Goal: Task Accomplishment & Management: Complete application form

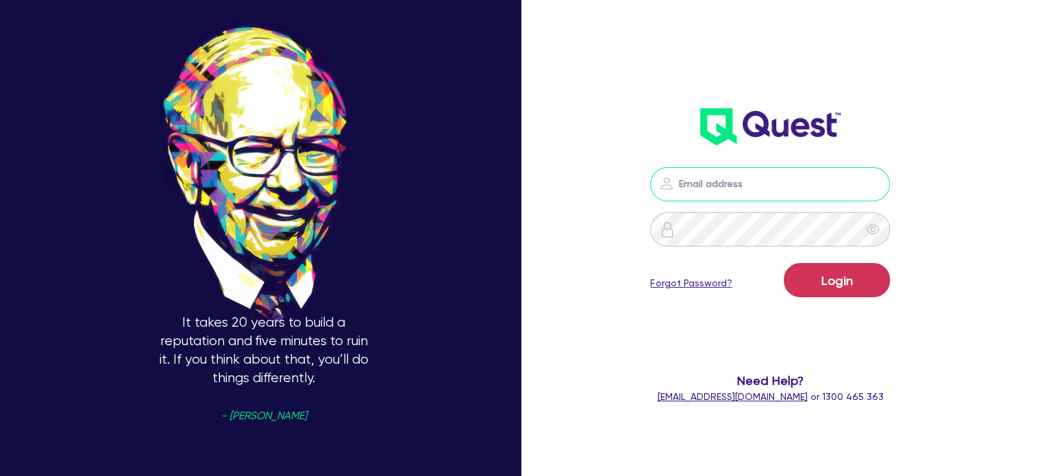
click at [707, 179] on input "email" at bounding box center [770, 184] width 240 height 34
type input "[EMAIL_ADDRESS][PERSON_NAME][DOMAIN_NAME]"
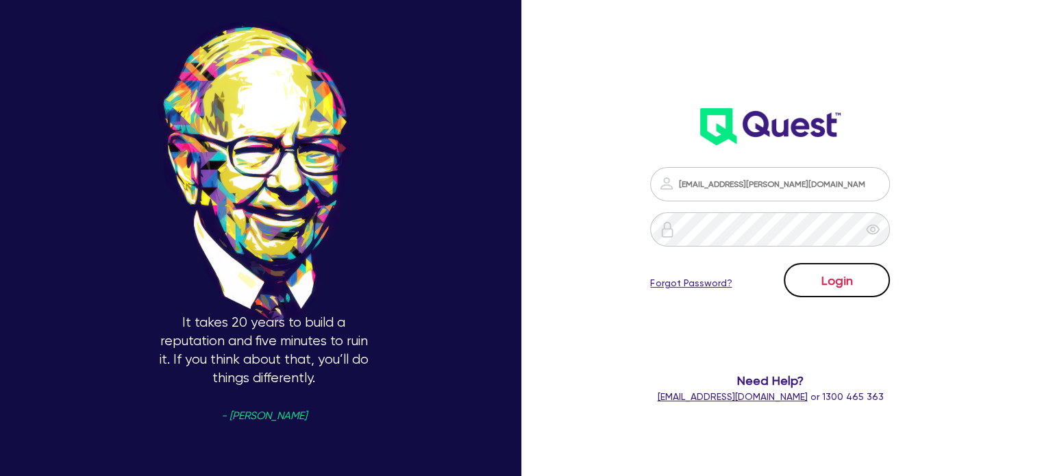
click at [846, 268] on button "Login" at bounding box center [836, 280] width 106 height 34
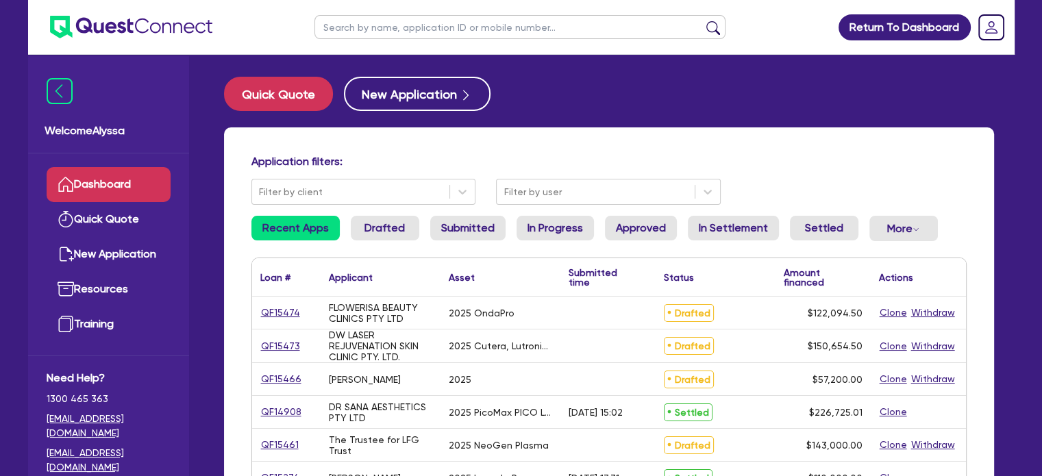
click at [376, 31] on input "text" at bounding box center [519, 27] width 411 height 24
type input "[PERSON_NAME]"
click at [702, 21] on button "submit" at bounding box center [713, 30] width 22 height 19
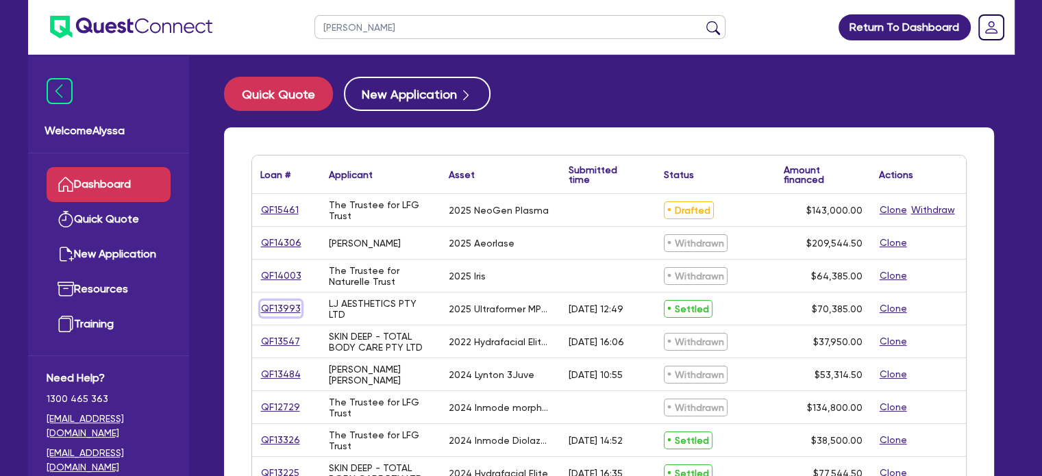
click at [279, 307] on link "QF13993" at bounding box center [280, 309] width 41 height 16
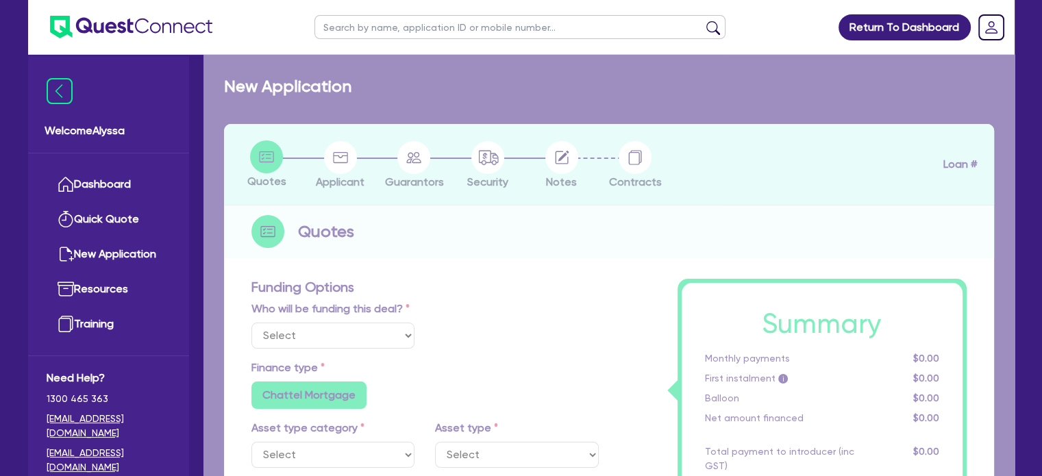
select select "Other"
select select "TERTIARY_ASSETS"
type input "2025"
radio input "true"
type input "77,000"
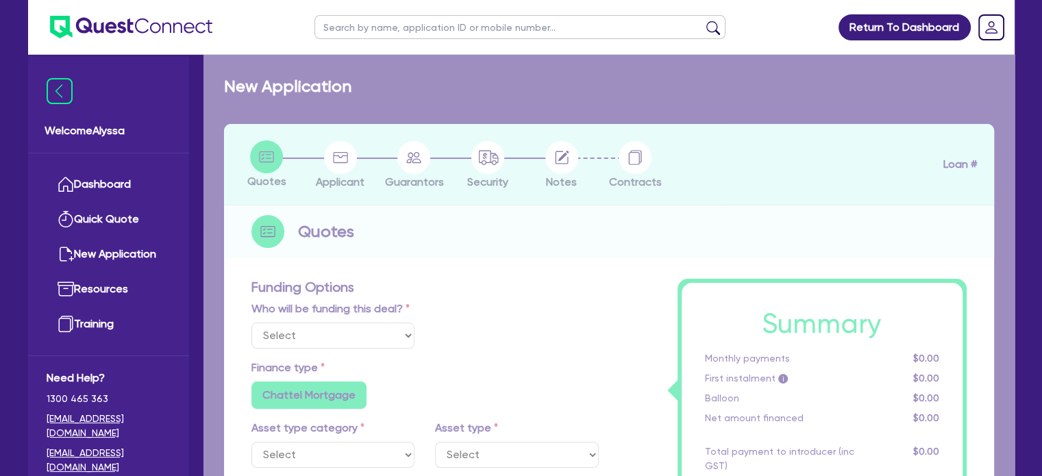
type input "7,000"
type input "4.52"
type input "3,181.82"
type input "10.5"
radio input "false"
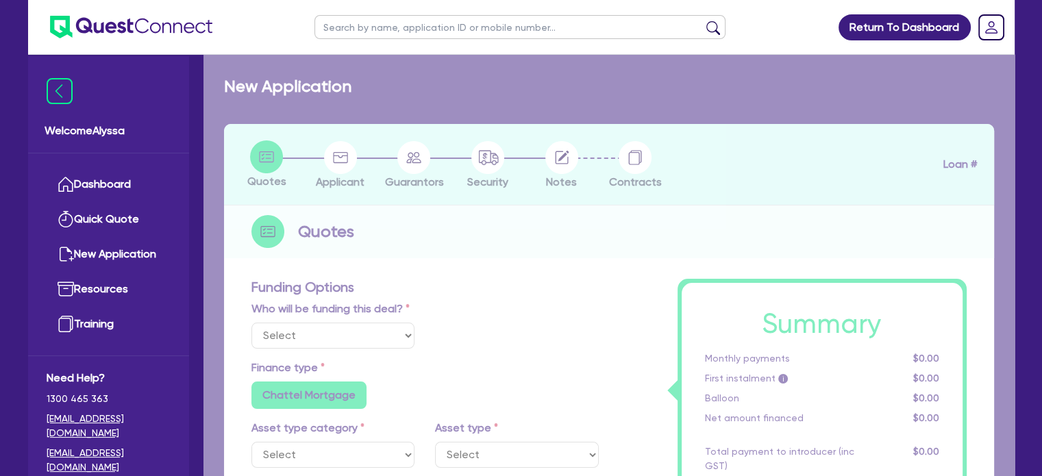
type input "350"
radio input "true"
select select "BEAUTY_EQUIPMENT"
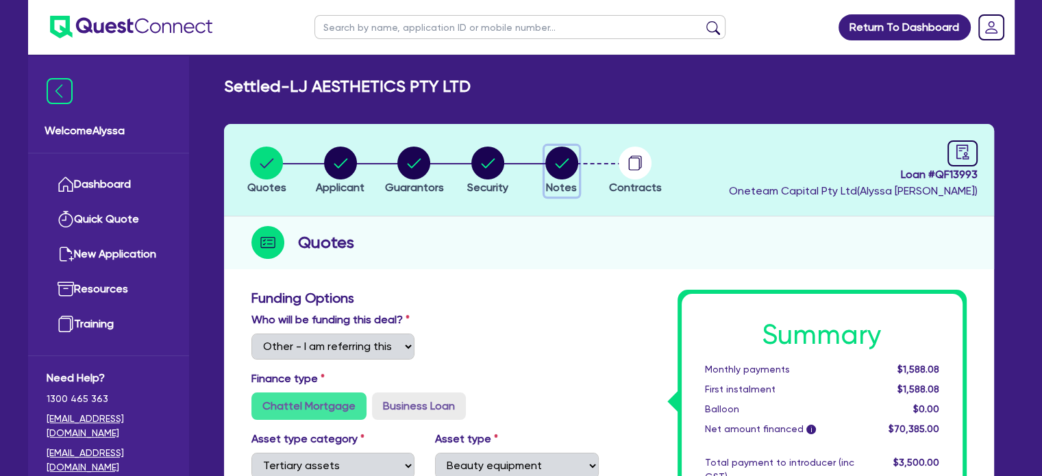
click at [558, 169] on circle "button" at bounding box center [561, 163] width 33 height 33
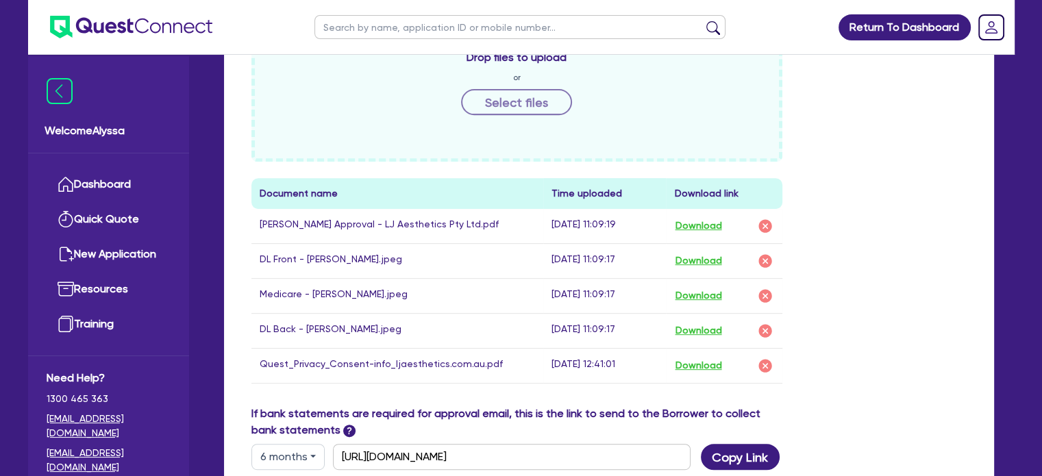
scroll to position [542, 0]
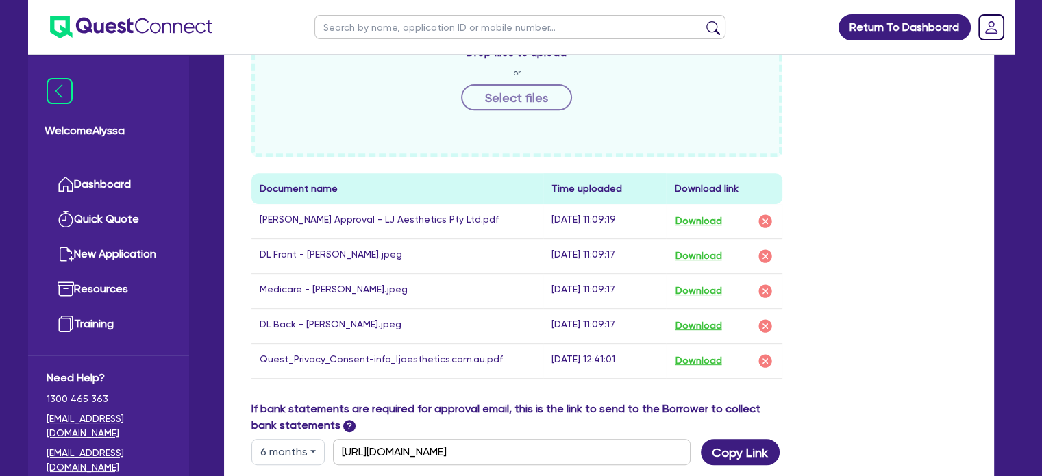
click at [407, 36] on input "text" at bounding box center [519, 27] width 411 height 24
type input "[PERSON_NAME]"
click button "submit" at bounding box center [713, 30] width 22 height 19
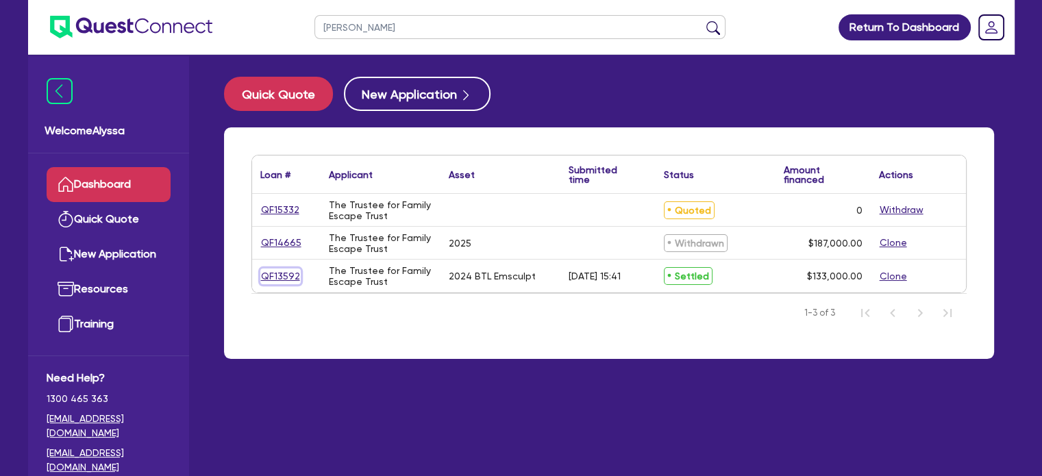
click at [276, 274] on link "QF13592" at bounding box center [280, 276] width 40 height 16
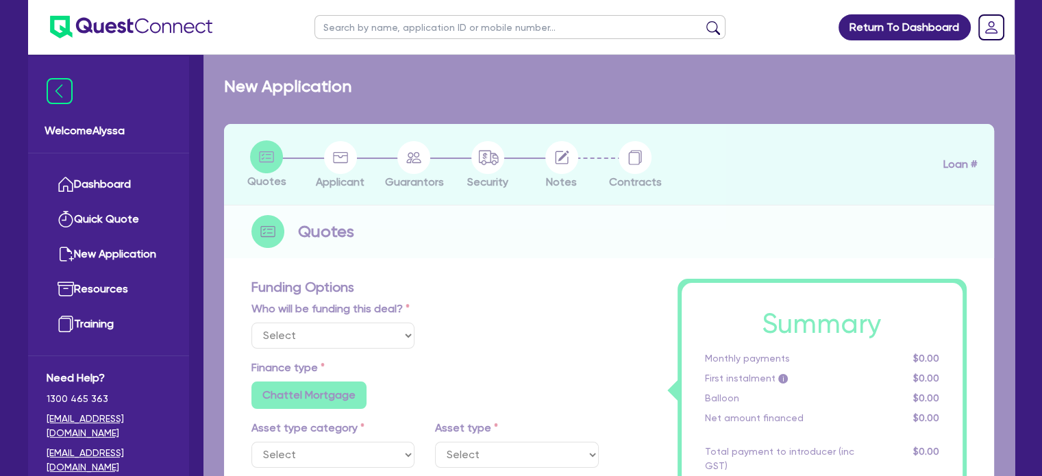
select select
select select "TERTIARY_ASSETS"
type input "2024"
radio input "true"
type input "143,000"
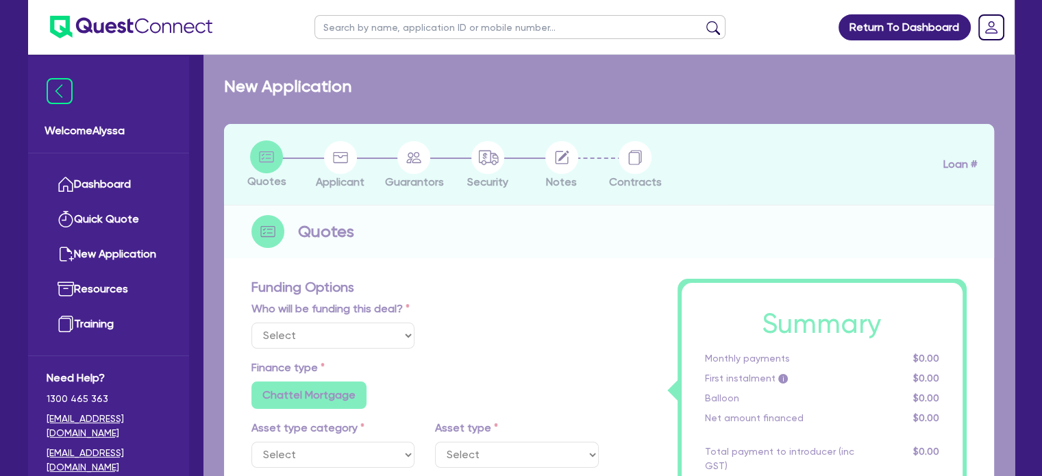
type input "10,000"
type input "11"
radio input "false"
select select "BEAUTY_EQUIPMENT"
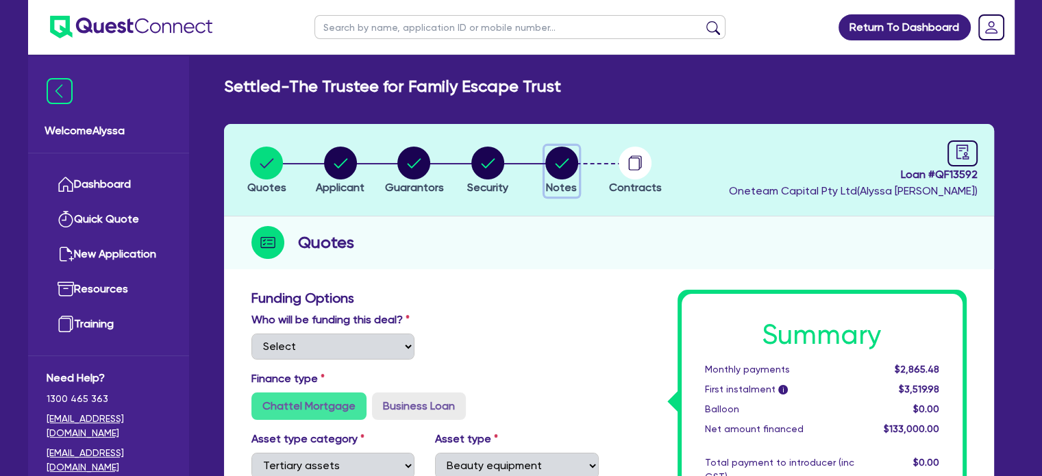
click at [568, 158] on circle "button" at bounding box center [561, 163] width 33 height 33
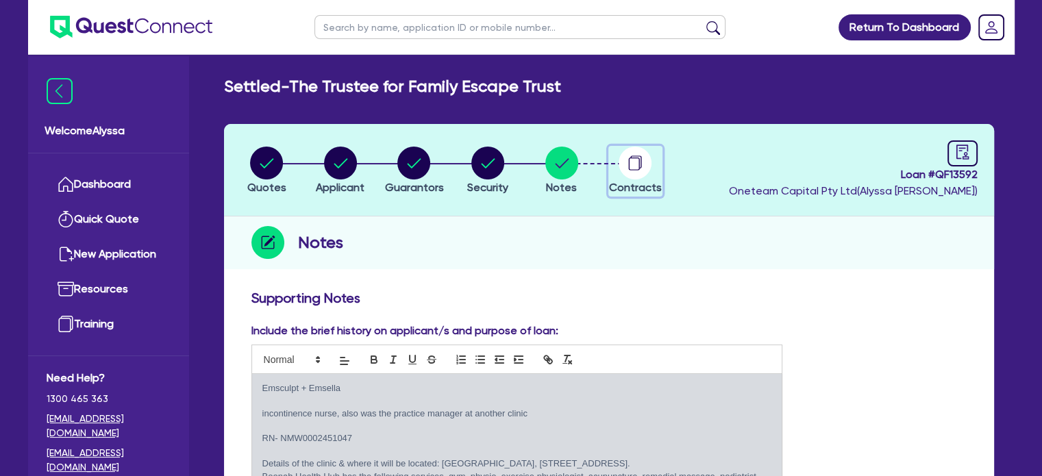
click at [640, 166] on circle "button" at bounding box center [634, 163] width 33 height 33
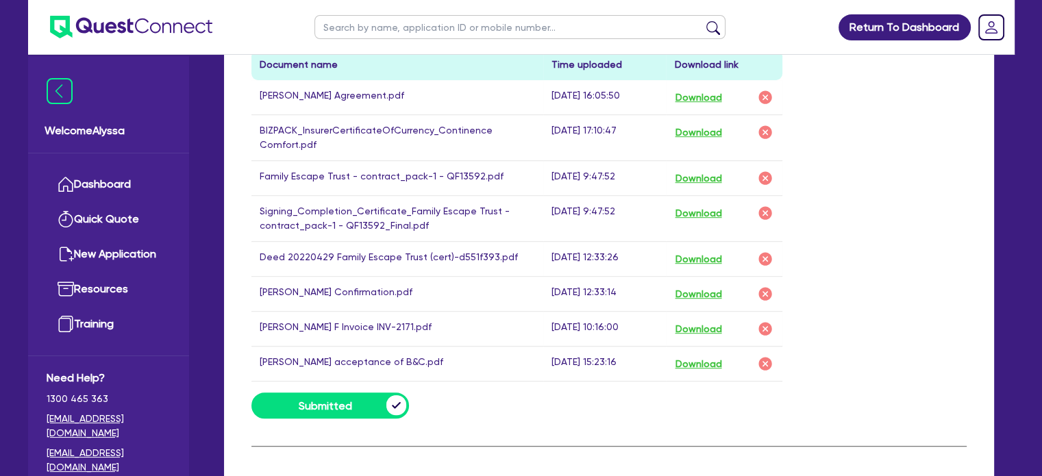
scroll to position [804, 0]
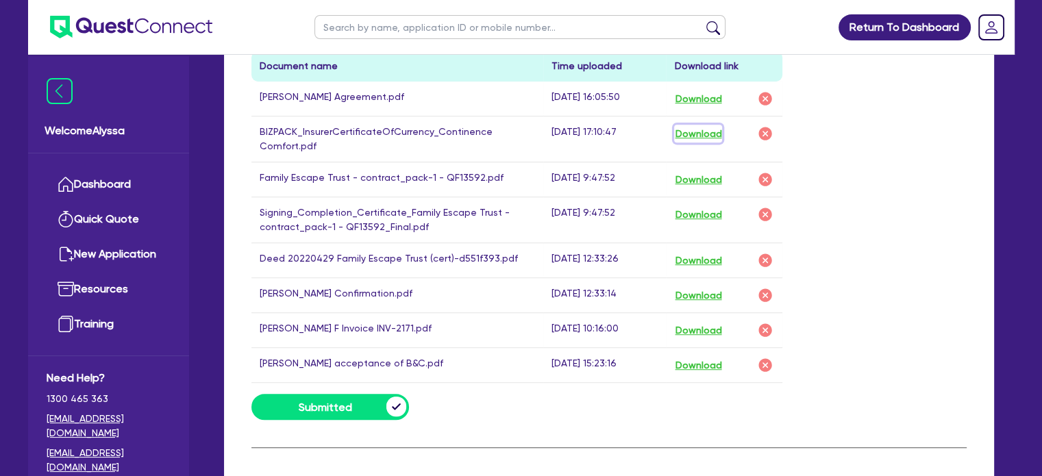
click at [698, 130] on button "Download" at bounding box center [698, 134] width 48 height 18
click at [693, 254] on button "Download" at bounding box center [698, 260] width 48 height 18
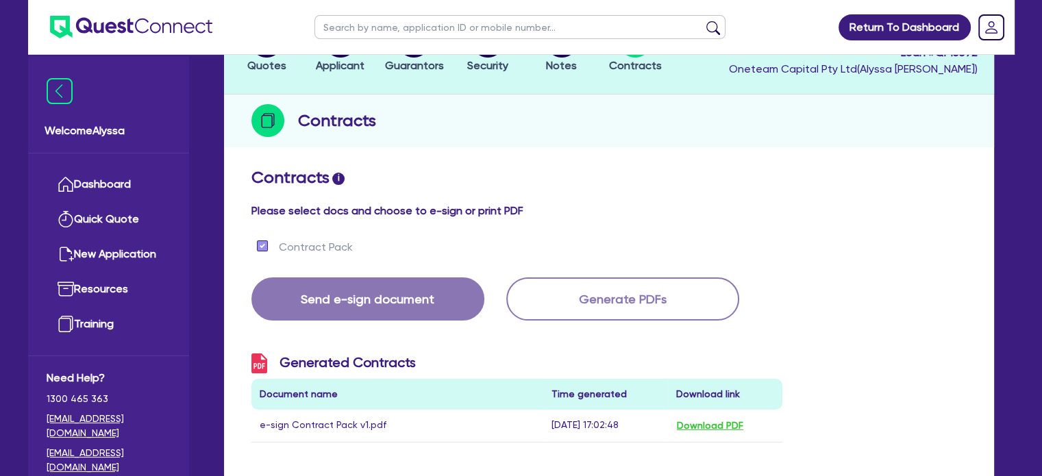
scroll to position [0, 0]
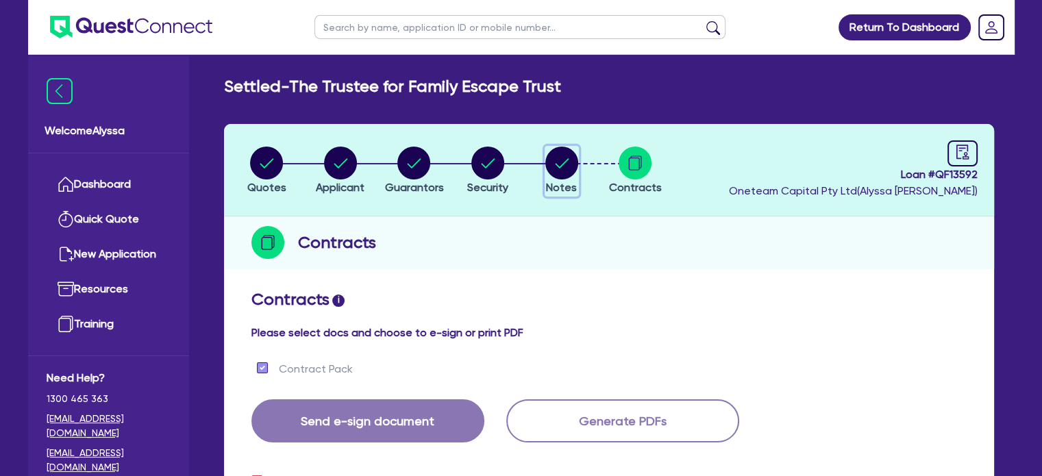
click at [562, 166] on circle "button" at bounding box center [561, 163] width 33 height 33
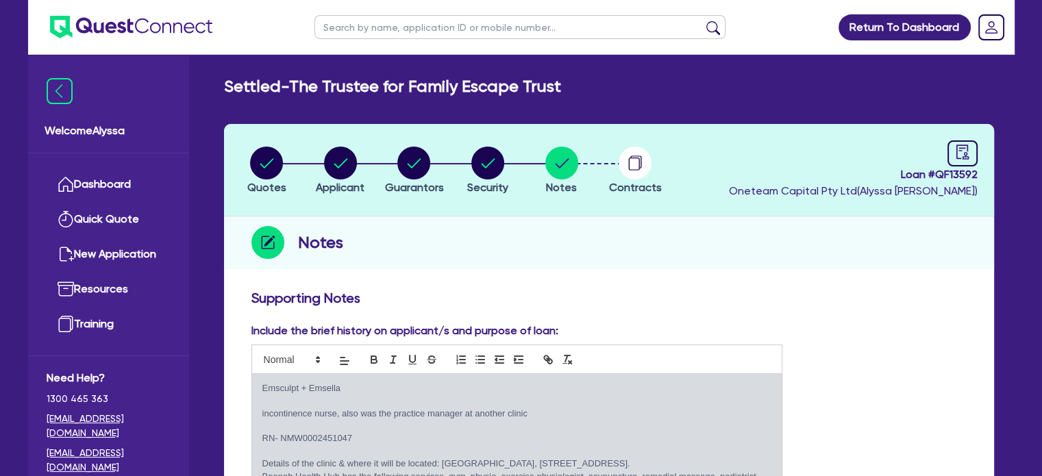
click at [393, 29] on input "text" at bounding box center [519, 27] width 411 height 24
type input "[PERSON_NAME]"
click button "submit" at bounding box center [713, 30] width 22 height 19
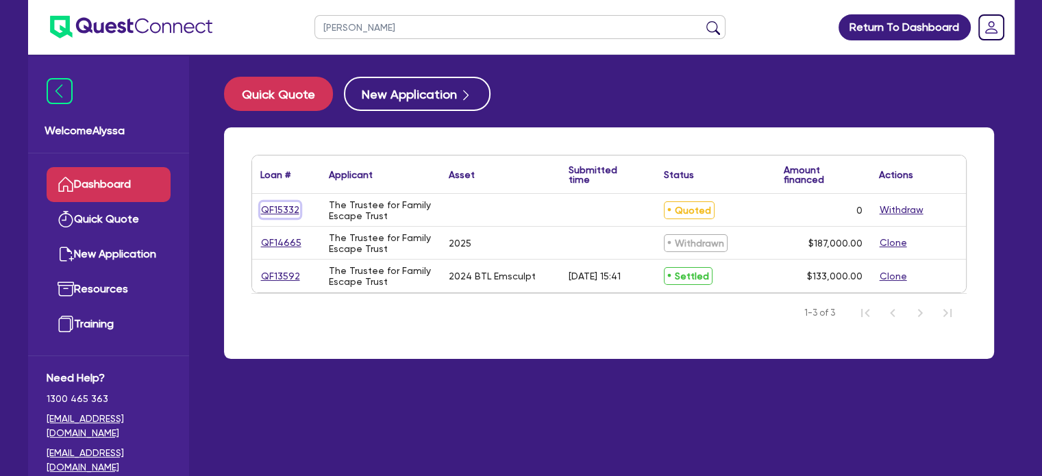
click at [286, 211] on link "QF15332" at bounding box center [280, 210] width 40 height 16
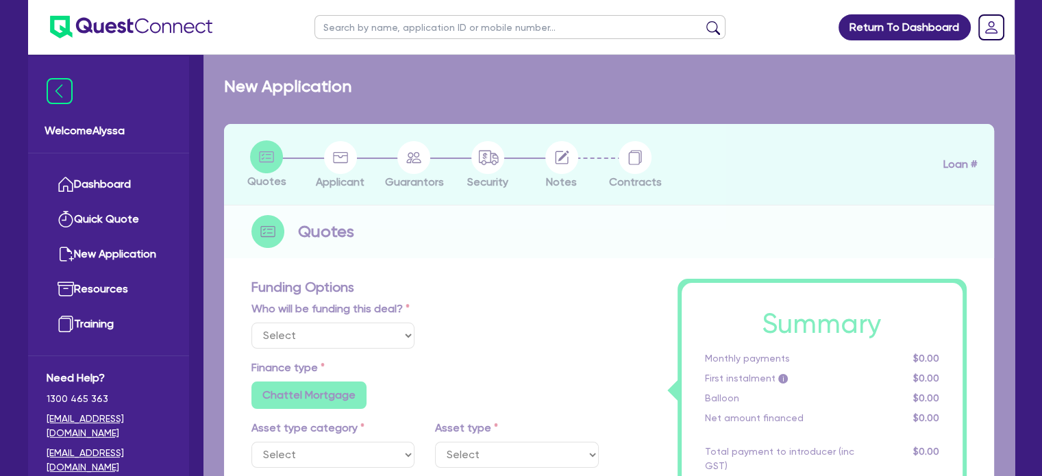
select select "Other"
radio input "true"
radio input "false"
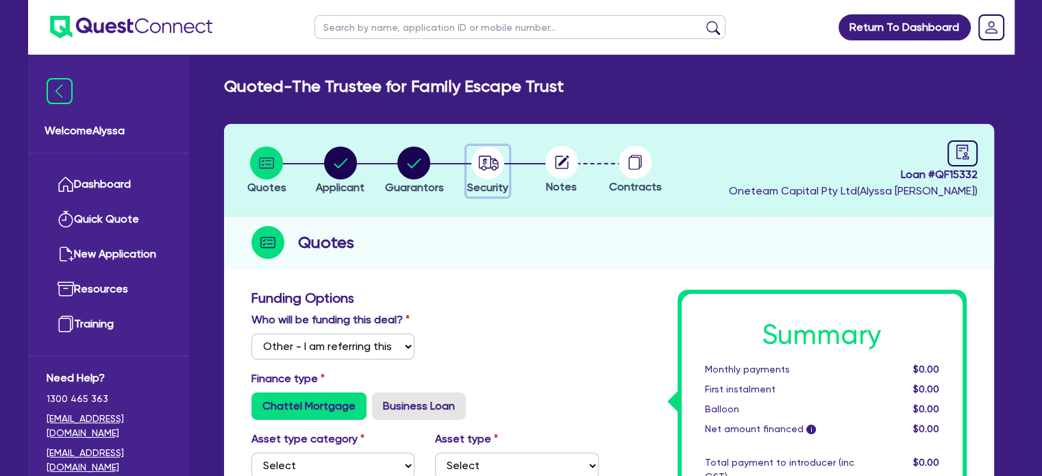
click at [488, 171] on circle "button" at bounding box center [487, 163] width 33 height 33
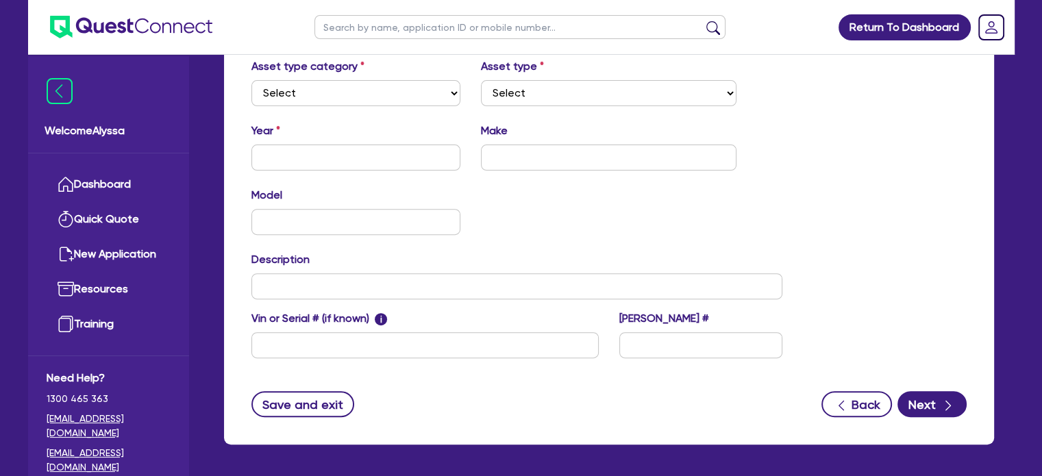
scroll to position [529, 0]
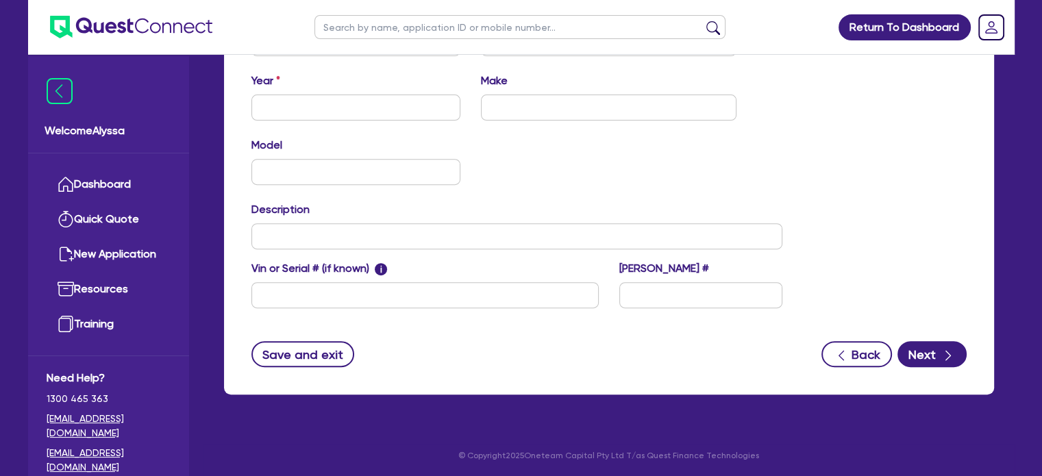
click at [907, 364] on div "Back Next" at bounding box center [893, 354] width 145 height 26
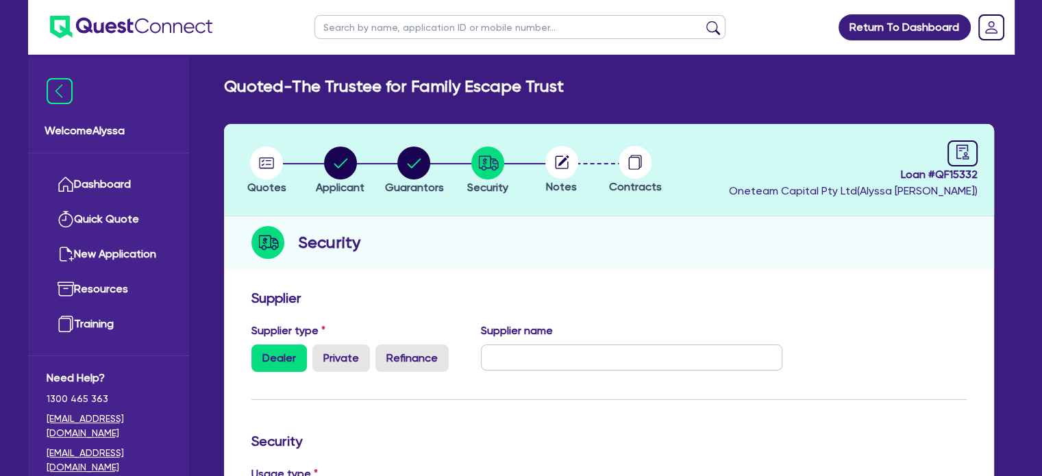
click at [564, 175] on circle at bounding box center [561, 162] width 33 height 33
click at [558, 166] on circle at bounding box center [561, 162] width 33 height 33
click at [268, 172] on circle "button" at bounding box center [266, 163] width 33 height 33
select select "Other"
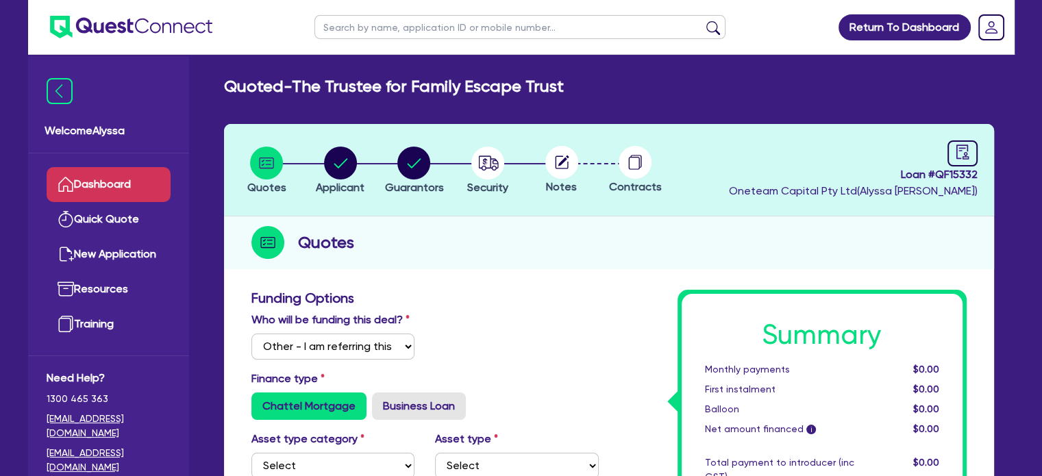
click at [97, 183] on link "Dashboard" at bounding box center [109, 184] width 124 height 35
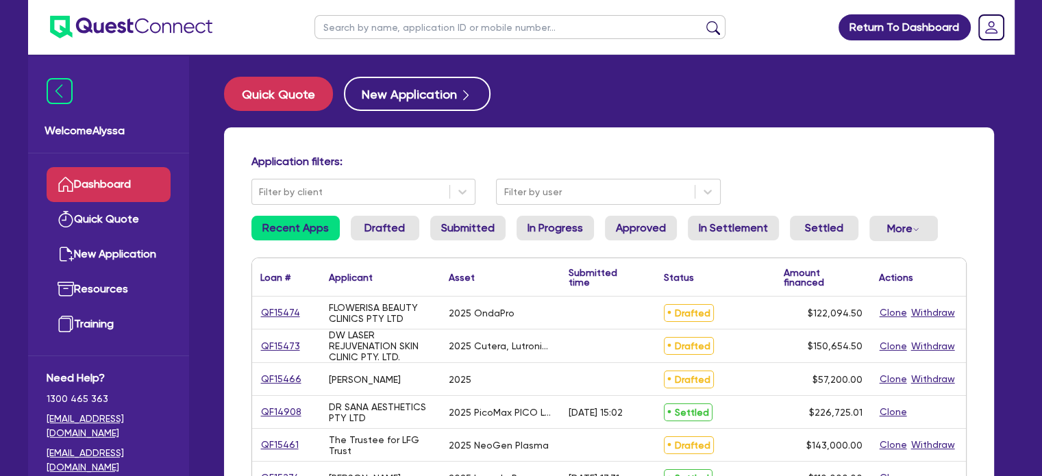
click at [375, 29] on input "text" at bounding box center [519, 27] width 411 height 24
type input "[PERSON_NAME]"
click at [702, 21] on button "submit" at bounding box center [713, 30] width 22 height 19
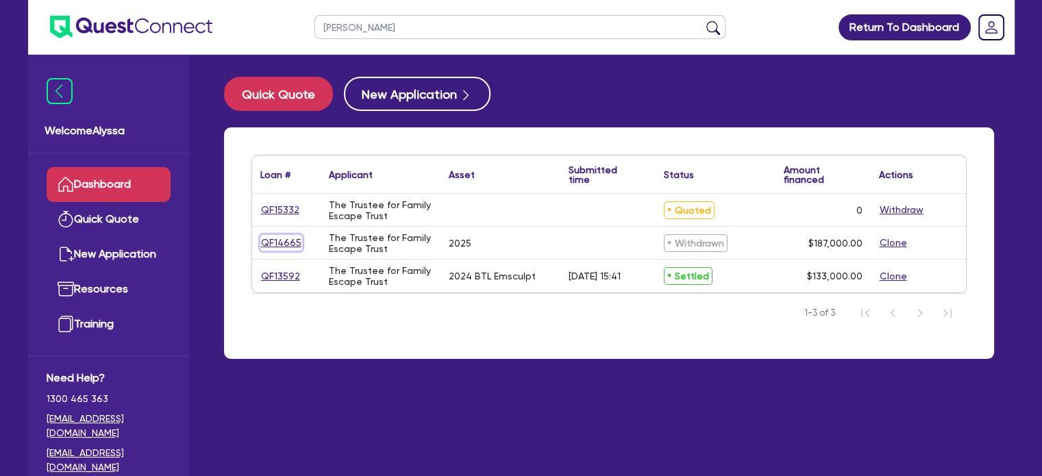
click at [281, 238] on link "QF14665" at bounding box center [281, 243] width 42 height 16
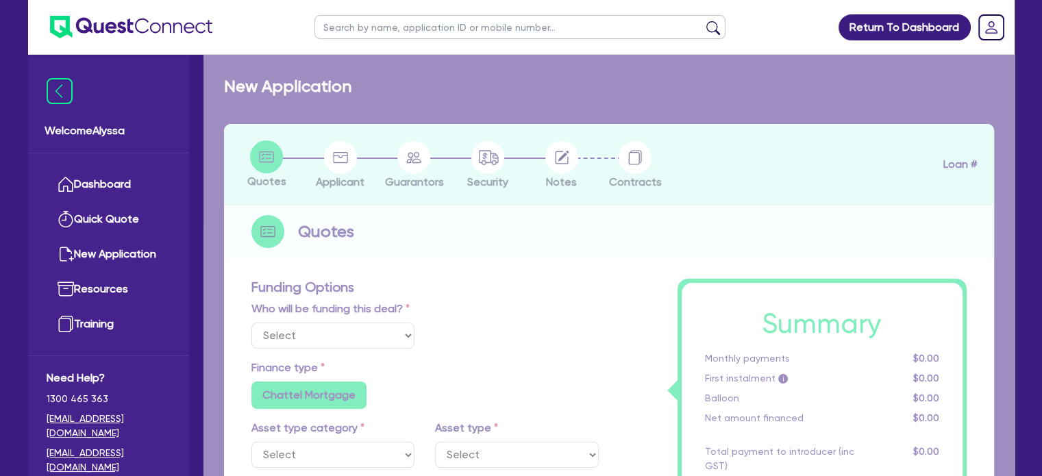
select select "TERTIARY_ASSETS"
type input "2025"
type input "187,000"
type input "17.49"
radio input "false"
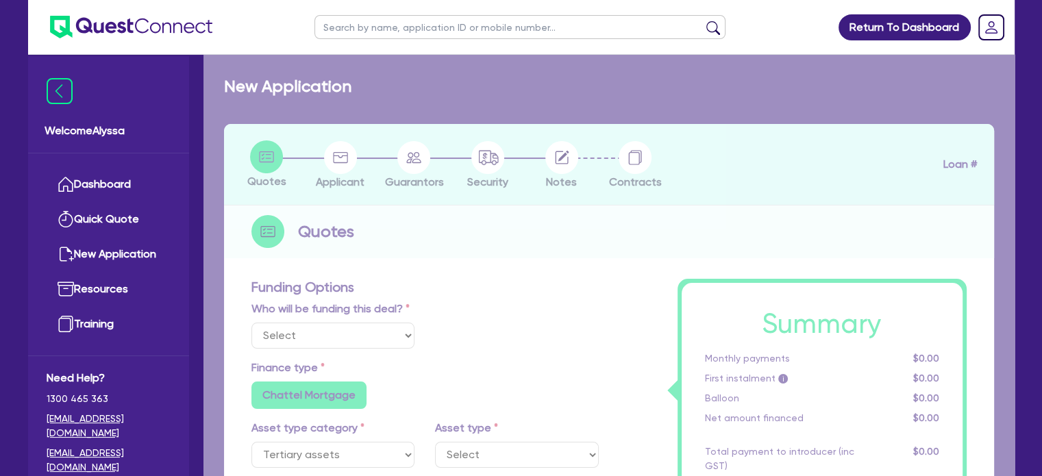
radio input "false"
select select "BEAUTY_EQUIPMENT"
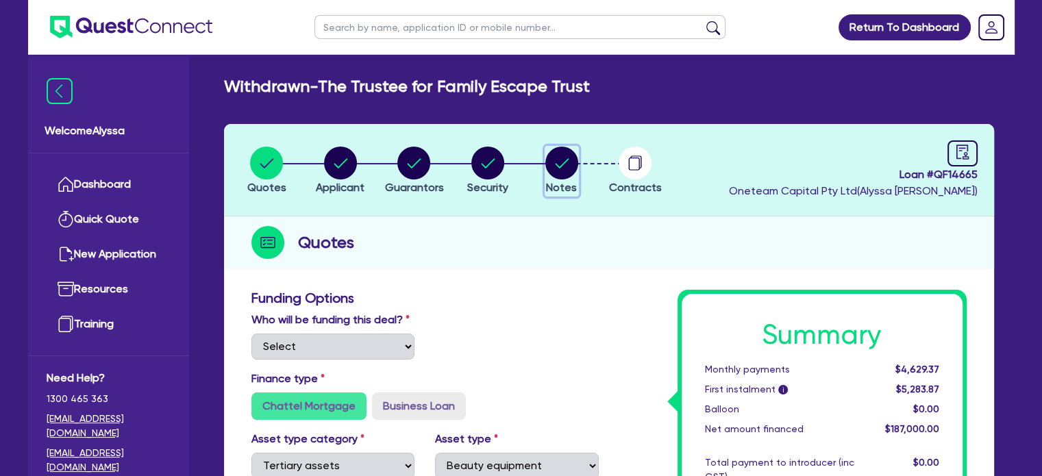
click at [557, 168] on circle "button" at bounding box center [561, 163] width 33 height 33
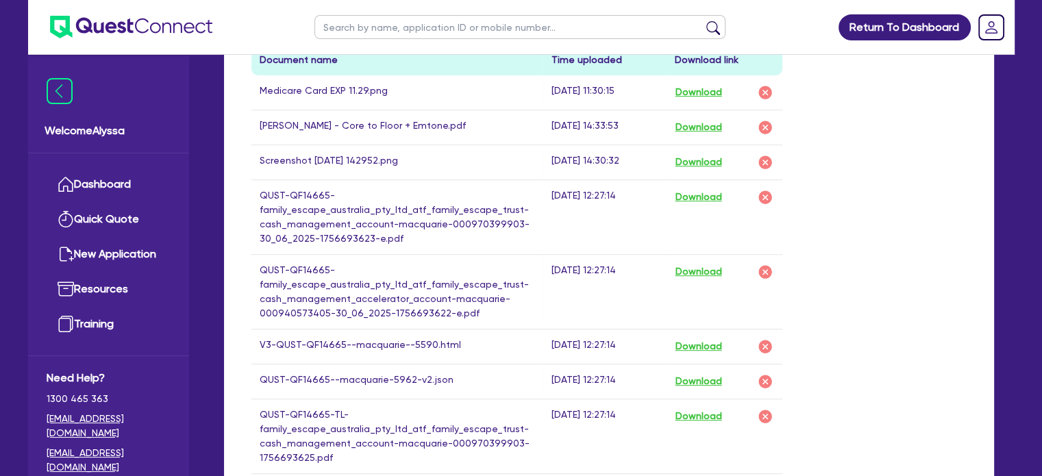
scroll to position [737, 0]
click at [715, 92] on button "Download" at bounding box center [698, 93] width 48 height 18
